Goal: Task Accomplishment & Management: Manage account settings

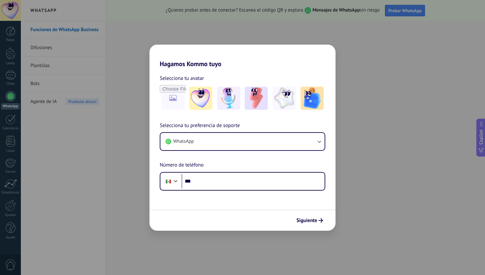
click at [276, 59] on h2 "Hagamos Kommo tuyo" at bounding box center [243, 56] width 186 height 23
click at [205, 184] on input "***" at bounding box center [253, 181] width 143 height 15
click at [230, 142] on button "WhatsApp" at bounding box center [242, 141] width 164 height 17
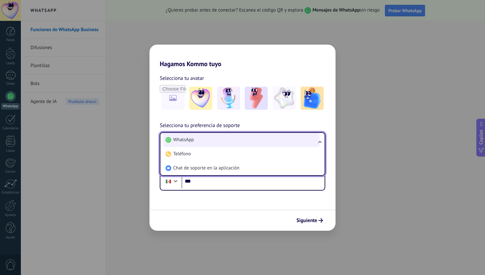
click at [230, 142] on li "WhatsApp" at bounding box center [241, 140] width 157 height 14
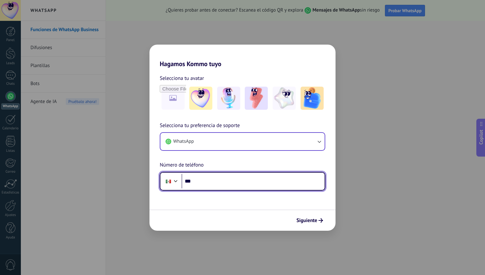
click at [219, 185] on input "***" at bounding box center [253, 181] width 143 height 15
type input "**********"
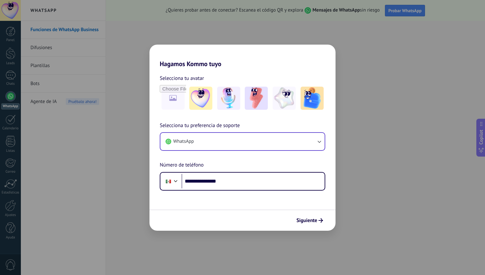
click at [307, 221] on span "Siguiente" at bounding box center [306, 220] width 21 height 4
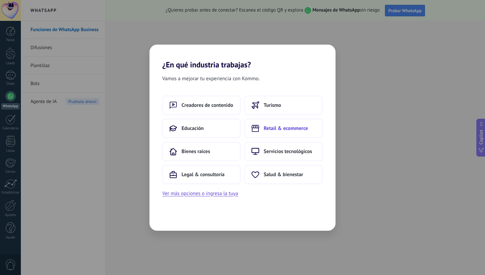
click at [278, 133] on button "Retail & ecommerce" at bounding box center [283, 128] width 78 height 19
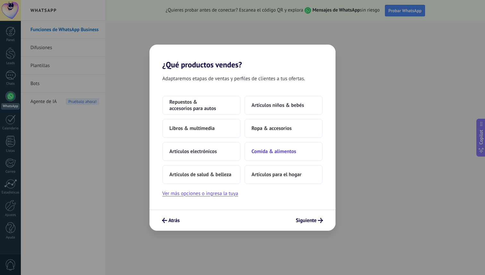
click at [277, 152] on span "Comida & alimentos" at bounding box center [274, 151] width 45 height 6
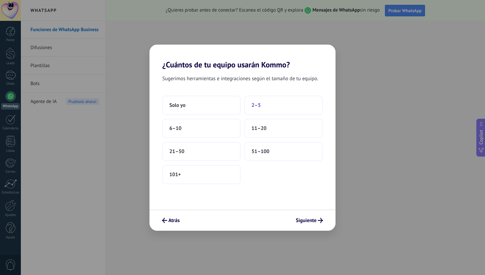
click at [272, 106] on button "2–5" at bounding box center [283, 105] width 78 height 19
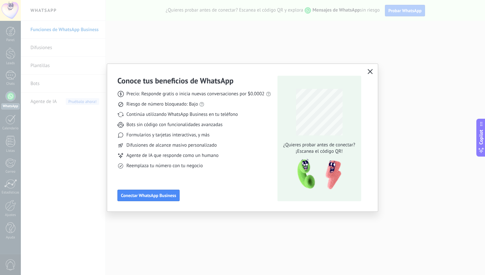
click at [369, 72] on icon "button" at bounding box center [370, 71] width 5 height 5
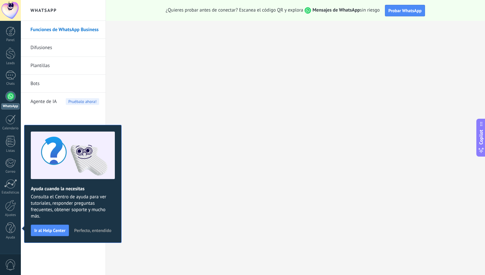
click at [88, 232] on span "Perfecto, entendido" at bounding box center [92, 230] width 37 height 4
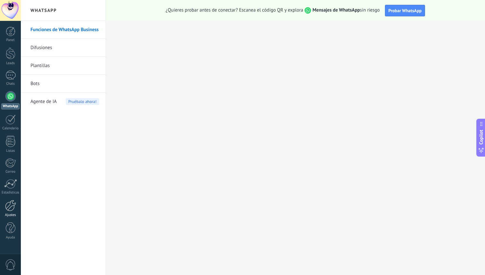
click at [9, 207] on div at bounding box center [10, 205] width 11 height 11
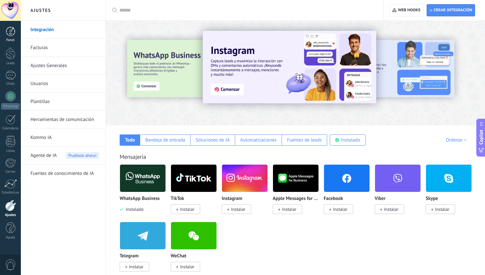
click at [11, 34] on div at bounding box center [11, 32] width 10 height 10
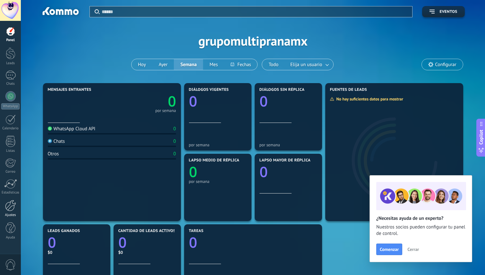
click at [9, 205] on div at bounding box center [10, 205] width 11 height 11
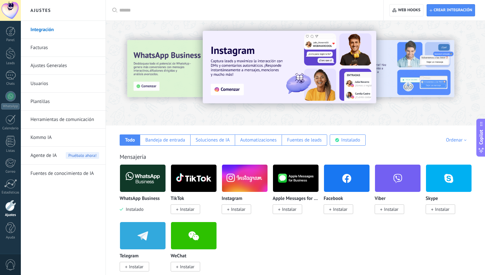
click at [51, 83] on link "Usuarios" at bounding box center [64, 84] width 69 height 18
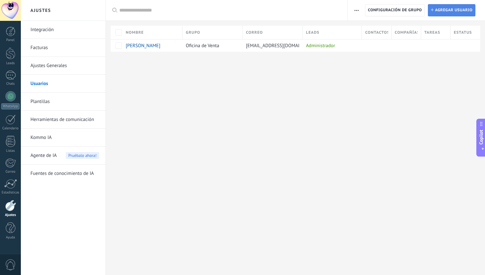
click at [454, 11] on span "Agregar usuario" at bounding box center [454, 10] width 38 height 12
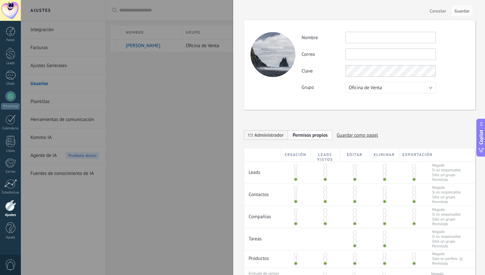
click at [359, 41] on input "text" at bounding box center [391, 38] width 90 height 12
type input "**********"
click at [351, 52] on input "text" at bounding box center [391, 54] width 90 height 12
type input "*"
type input "**********"
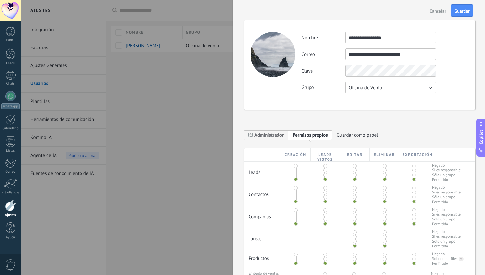
click at [430, 86] on div "**********" at bounding box center [385, 63] width 167 height 62
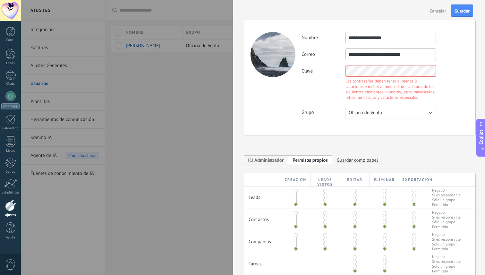
click at [448, 88] on div "Clave Las contraseñas deben tener al menos 8 caracteres e incluir al menos 1 de…" at bounding box center [385, 83] width 167 height 37
click at [466, 81] on div "Clave Las contraseñas deben tener al menos 8 caracteres e incluir al menos 1 de…" at bounding box center [385, 83] width 167 height 37
click at [439, 75] on div "Clave Las contraseñas deben tener al menos 8 caracteres e incluir al menos 1 de…" at bounding box center [385, 83] width 167 height 37
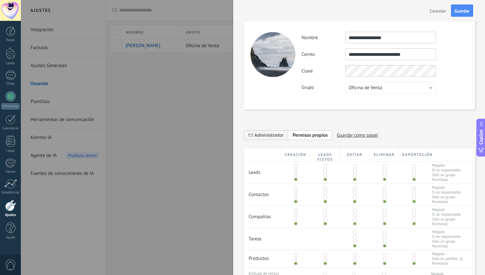
scroll to position [18, 0]
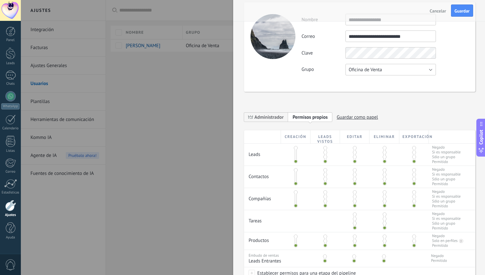
click at [400, 73] on button "Oficina de Venta" at bounding box center [391, 70] width 90 height 12
click at [464, 58] on div "Clave" at bounding box center [385, 53] width 167 height 12
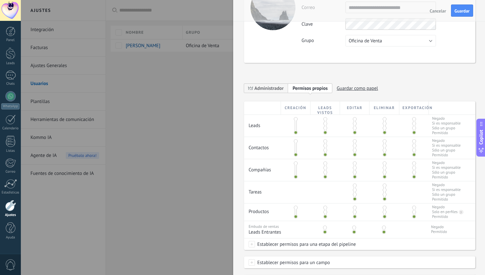
scroll to position [21, 0]
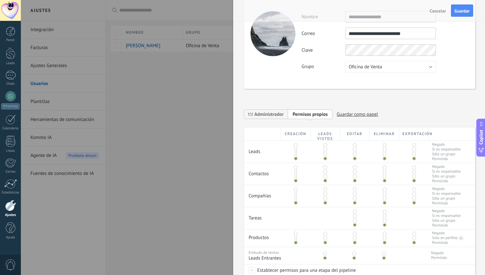
click at [318, 113] on span "Permisos propios" at bounding box center [310, 114] width 35 height 6
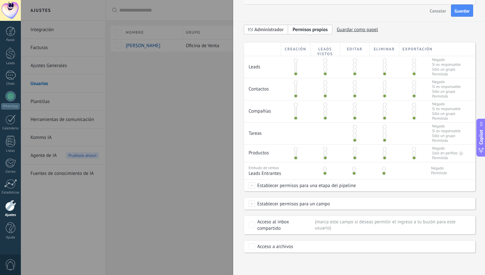
click at [275, 27] on span "Administrador" at bounding box center [268, 30] width 29 height 6
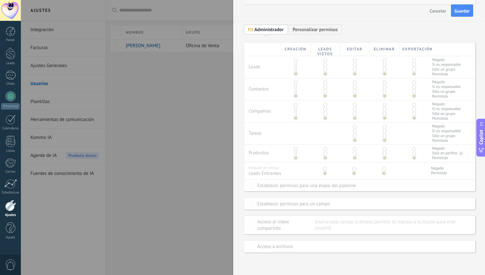
scroll to position [0, 0]
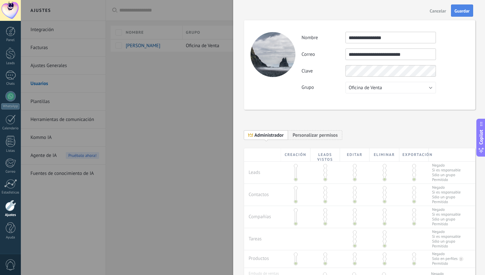
click at [465, 10] on span "Guardar" at bounding box center [462, 11] width 15 height 4
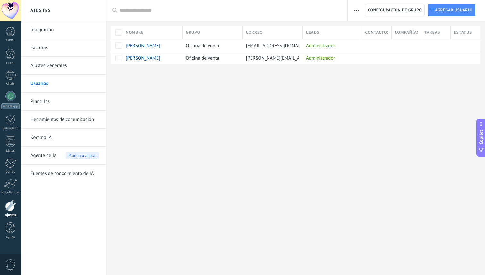
click at [284, 98] on div "Ajustes Integración Facturas Ajustes Generales Usuarios Plantillas Herramientas…" at bounding box center [253, 137] width 464 height 275
